Goal: Browse casually

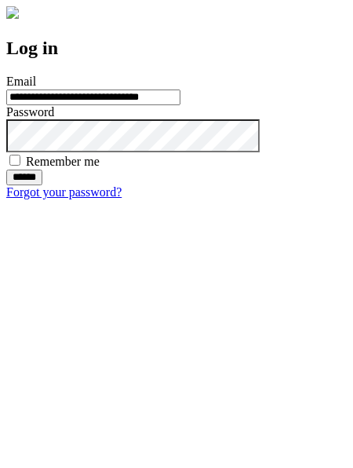
click at [42, 185] on input "******" at bounding box center [24, 178] width 36 height 16
